Goal: Information Seeking & Learning: Find contact information

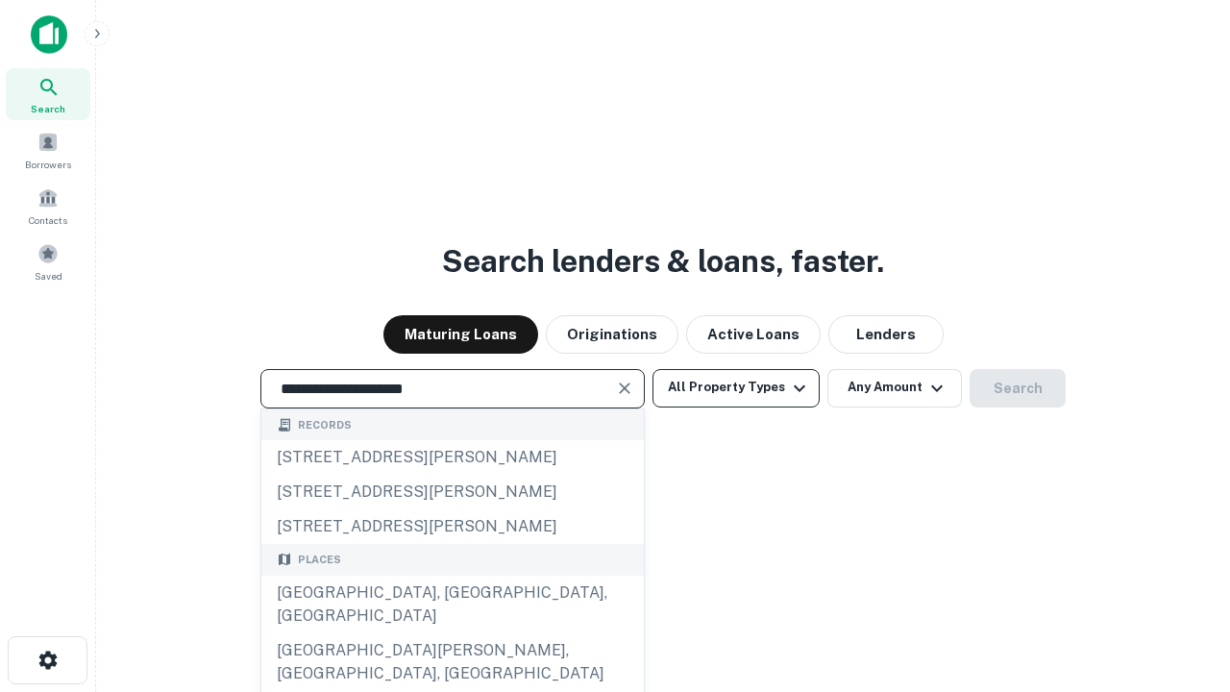
type input "**********"
click at [736, 387] on button "All Property Types" at bounding box center [736, 388] width 167 height 38
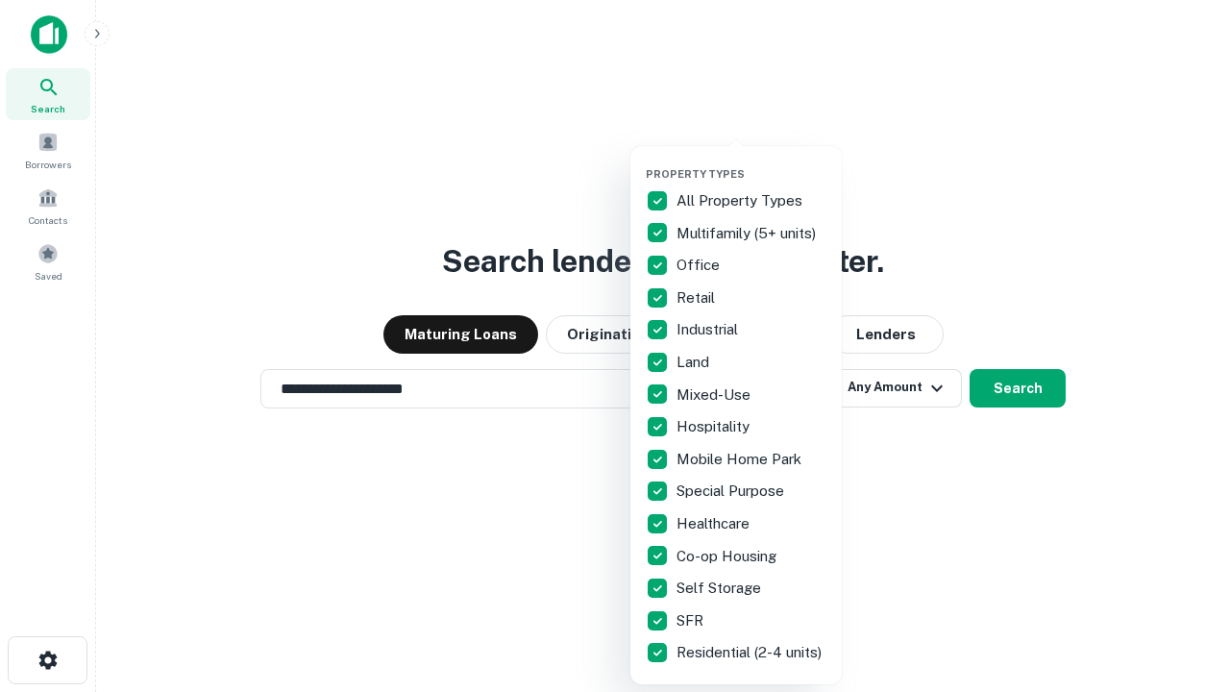
click at [752, 161] on button "button" at bounding box center [751, 161] width 211 height 1
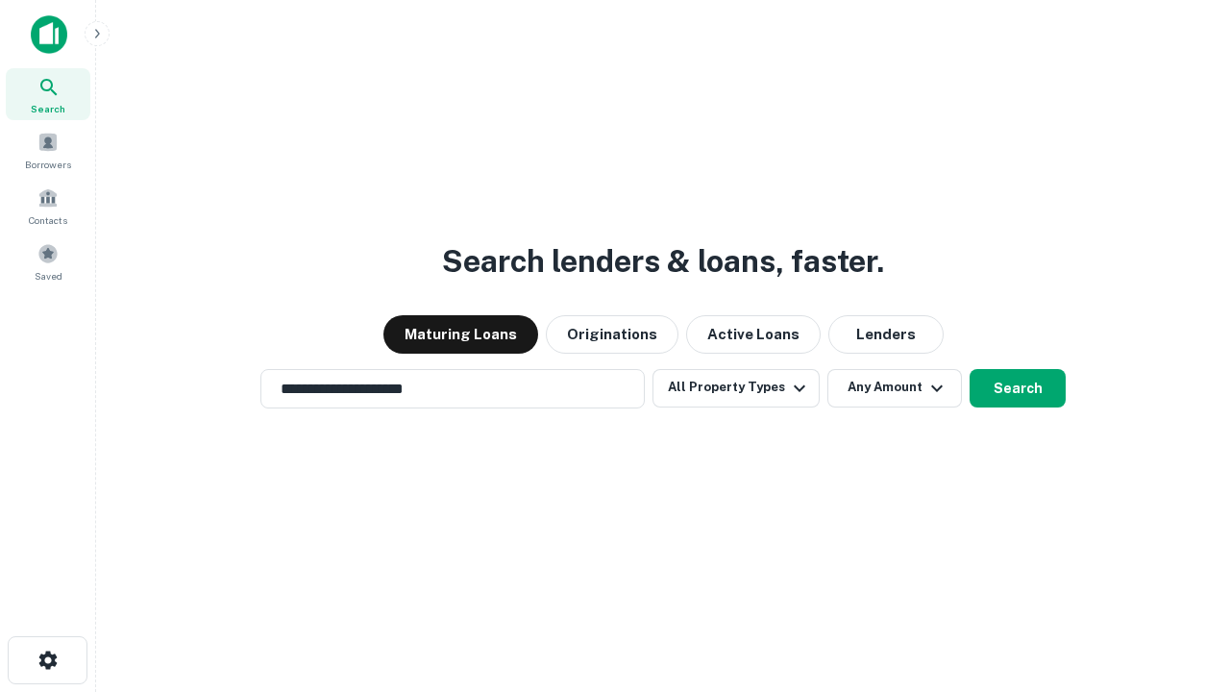
scroll to position [12, 232]
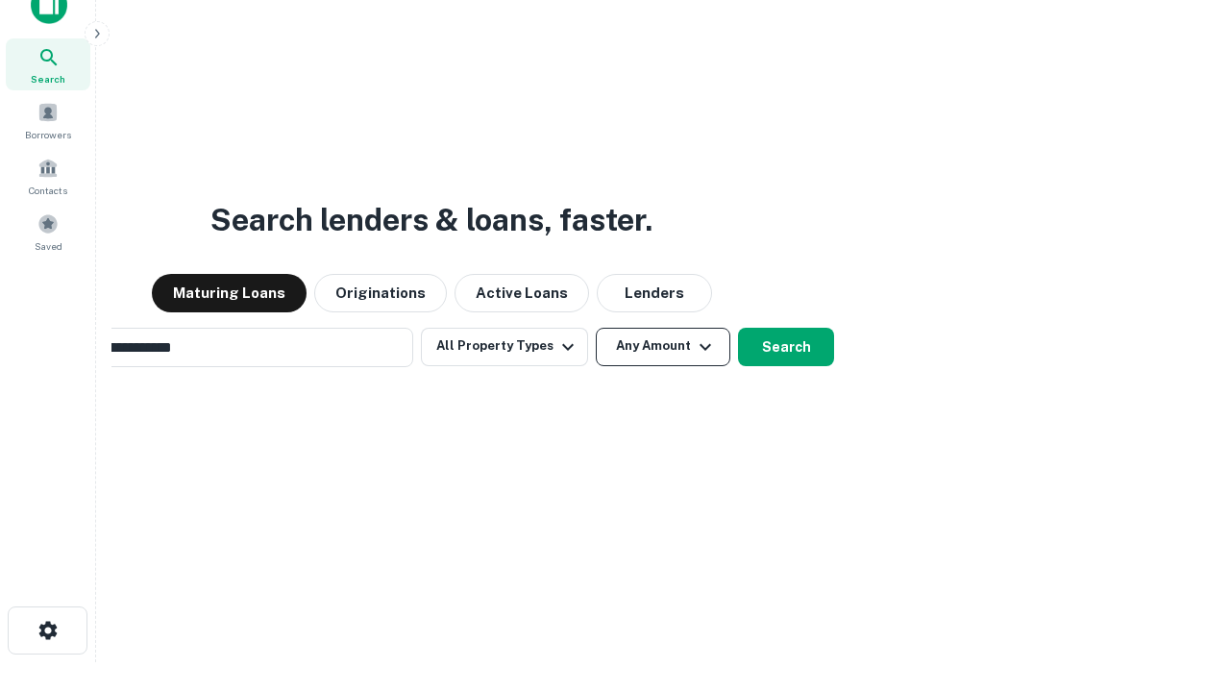
click at [596, 328] on button "Any Amount" at bounding box center [663, 347] width 135 height 38
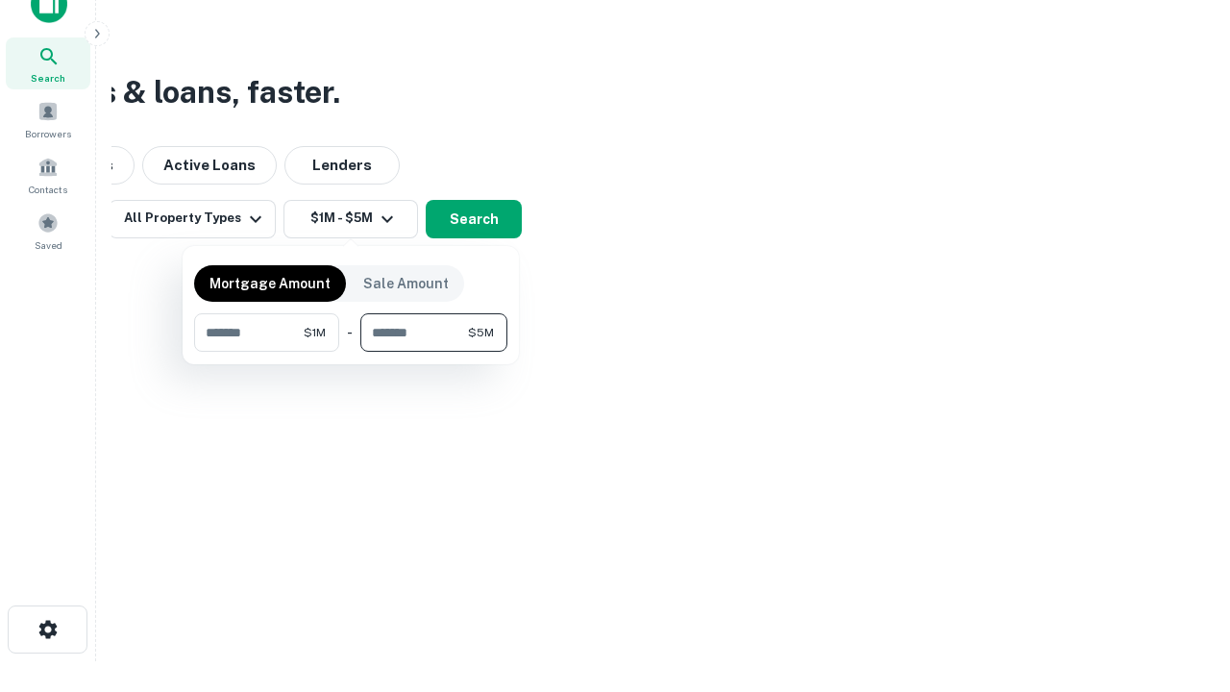
type input "*******"
click at [351, 352] on button "button" at bounding box center [350, 352] width 313 height 1
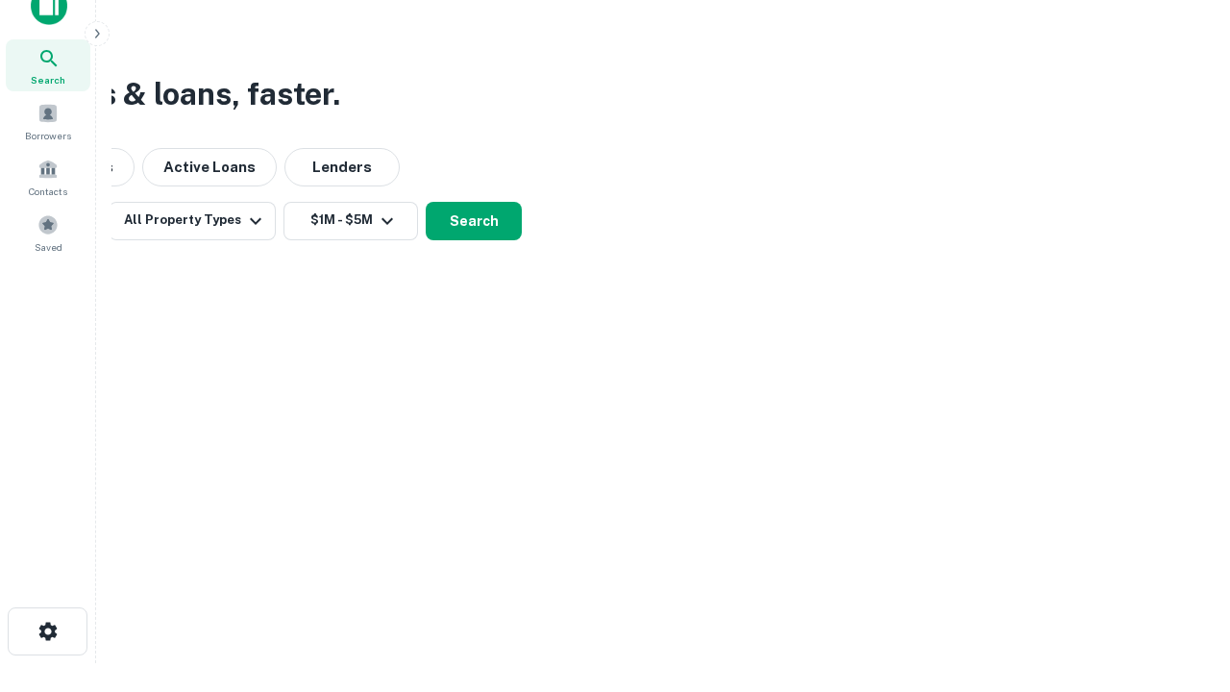
scroll to position [12, 355]
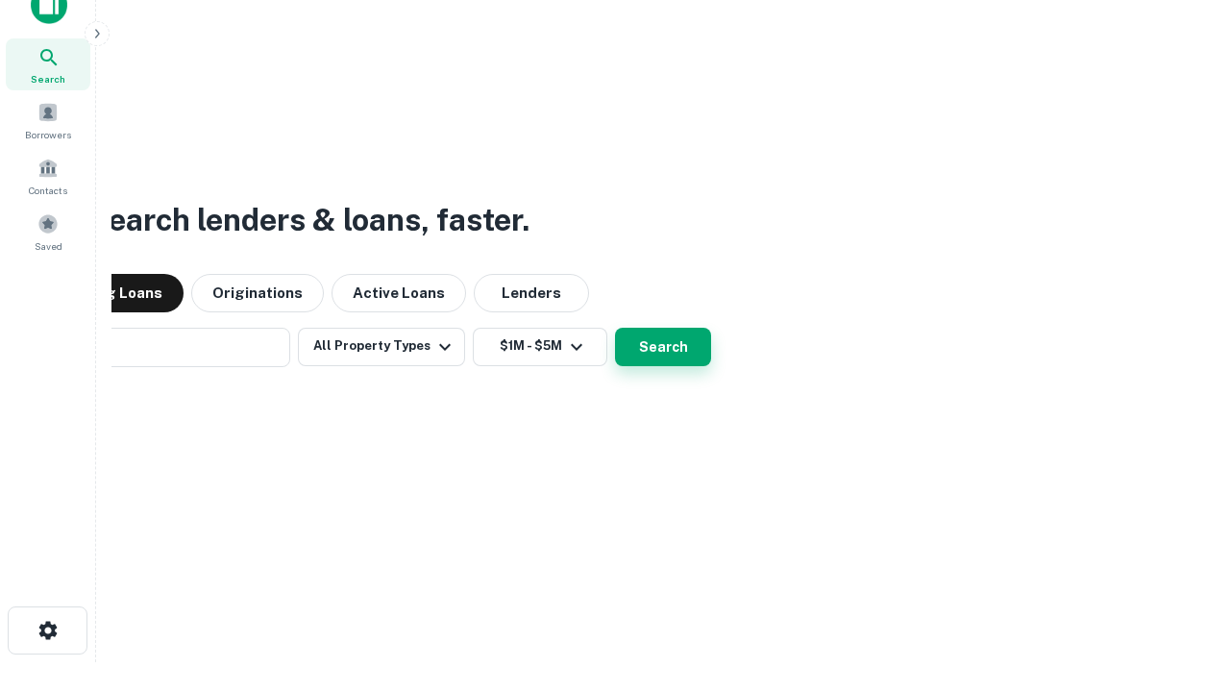
click at [615, 328] on button "Search" at bounding box center [663, 347] width 96 height 38
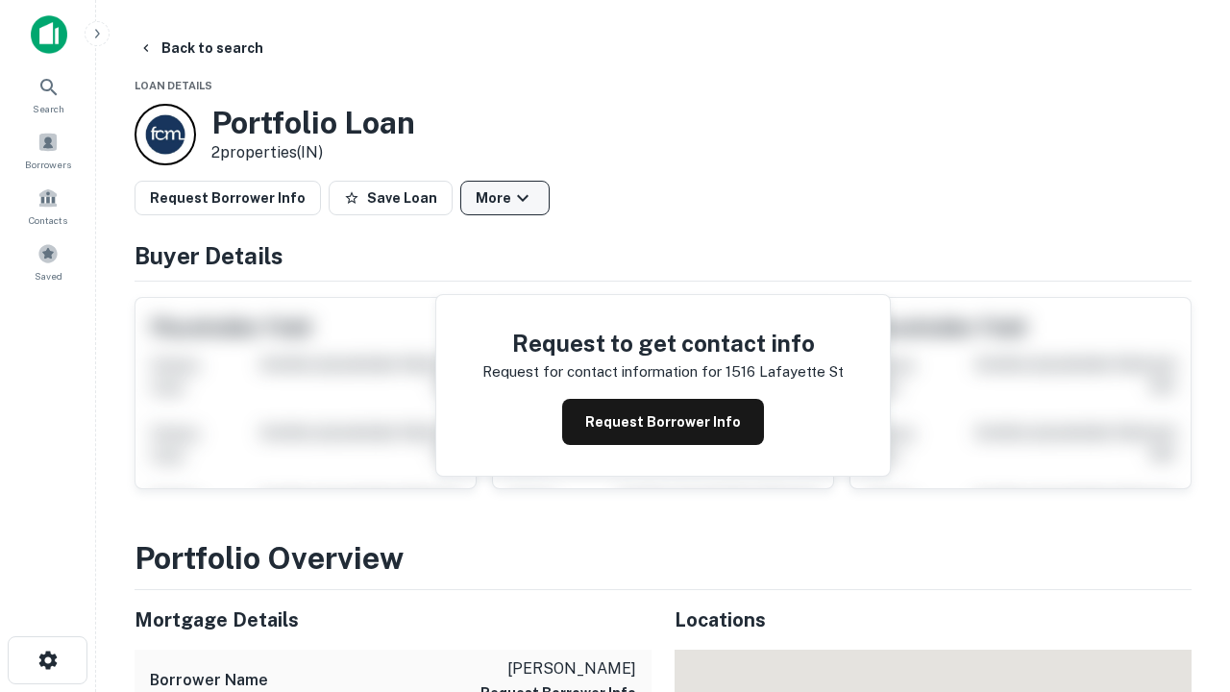
click at [505, 198] on button "More" at bounding box center [504, 198] width 89 height 35
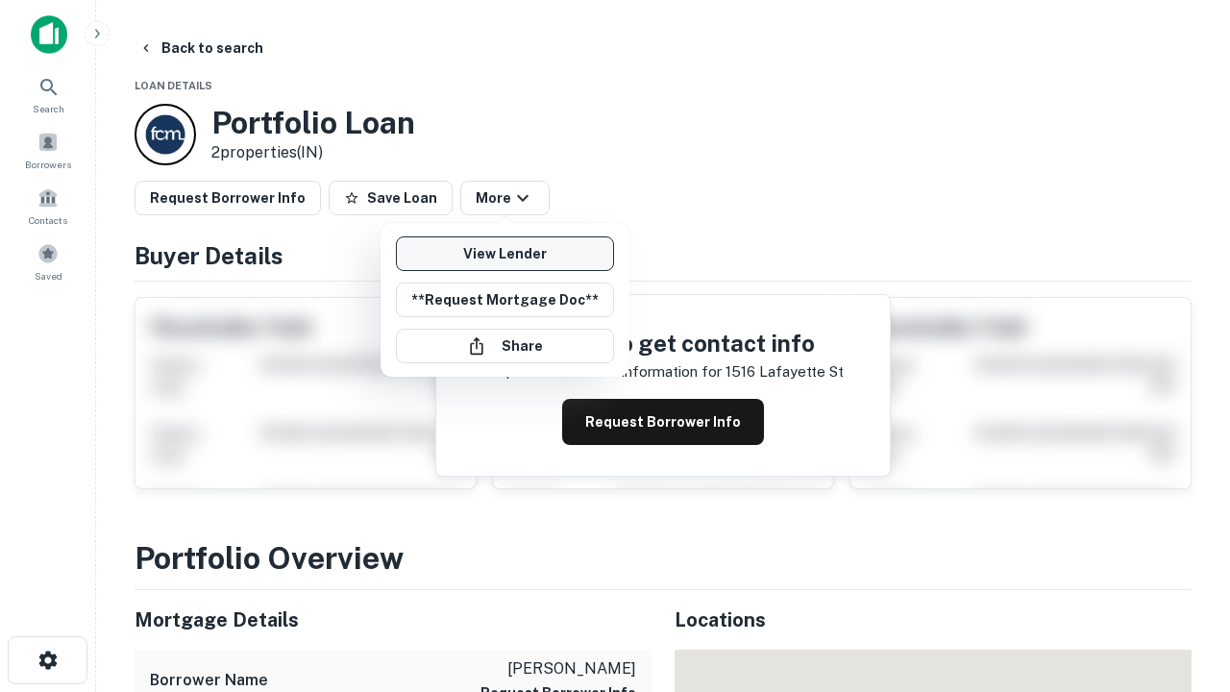
click at [505, 254] on link "View Lender" at bounding box center [505, 253] width 218 height 35
